Goal: Information Seeking & Learning: Learn about a topic

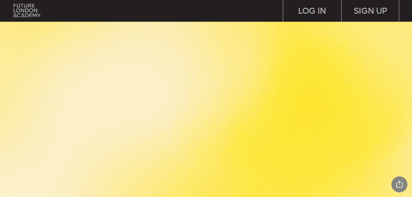
scroll to position [850, 0]
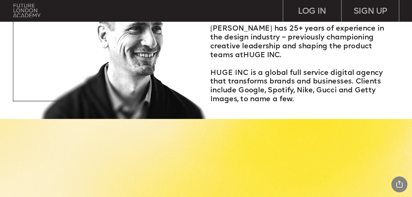
click at [19, 7] on img at bounding box center [26, 11] width 27 height 14
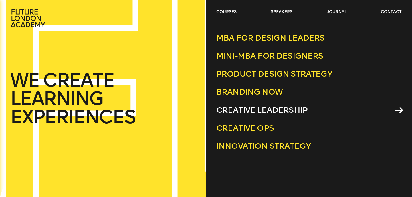
click at [225, 113] on span "Creative Leadership" at bounding box center [261, 109] width 91 height 9
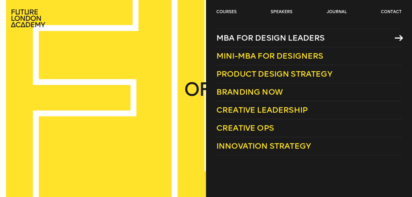
click at [244, 39] on span "MBA for Design Leaders" at bounding box center [270, 37] width 108 height 9
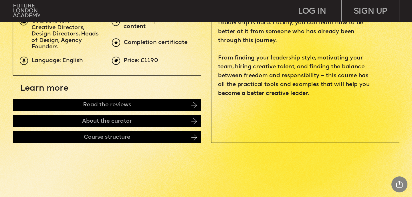
scroll to position [239, 0]
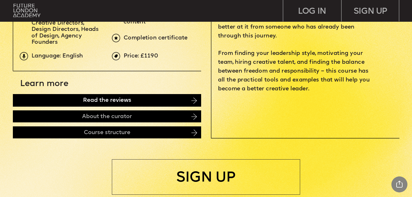
click at [176, 96] on div "Read the reviews" at bounding box center [107, 100] width 188 height 13
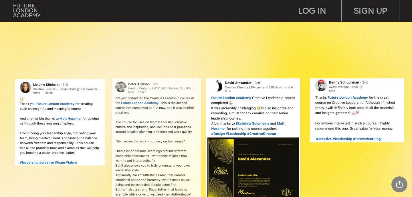
scroll to position [446, 0]
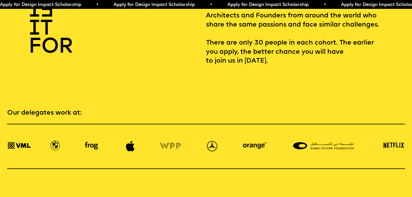
scroll to position [873, 0]
